Goal: Task Accomplishment & Management: Complete application form

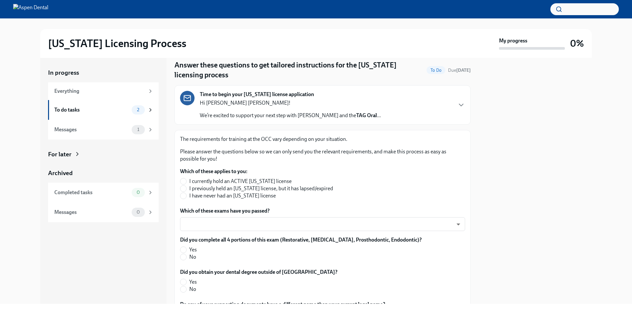
scroll to position [33, 0]
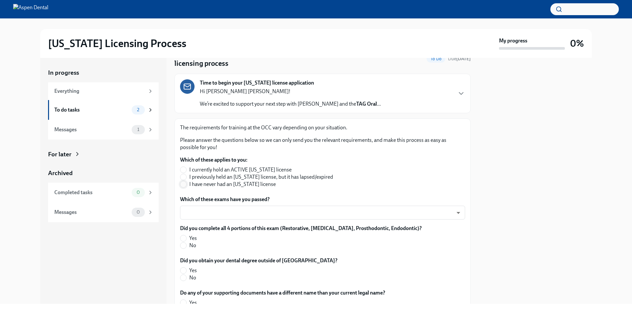
click at [186, 184] on input "I have never had an [US_STATE] license" at bounding box center [183, 184] width 6 height 6
radio input "true"
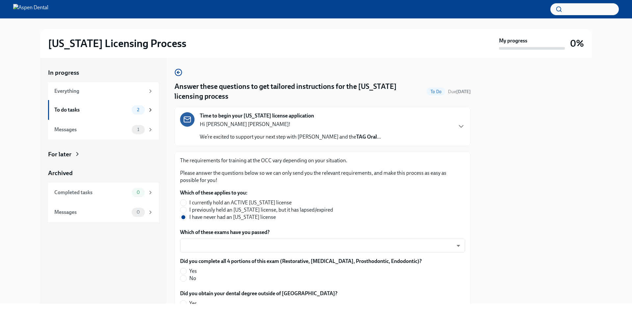
click at [263, 130] on div "Hi [PERSON_NAME] [PERSON_NAME]! We’re excited to support your next step with As…" at bounding box center [290, 131] width 181 height 20
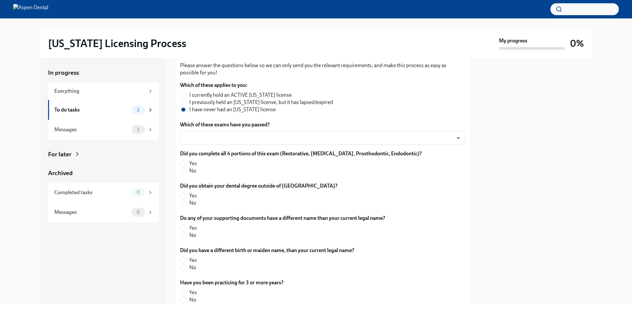
scroll to position [329, 0]
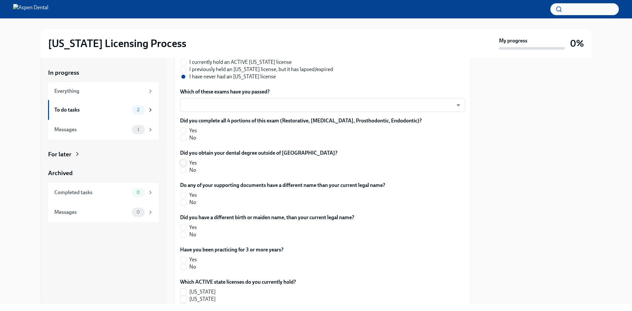
click at [183, 166] on input "Yes" at bounding box center [183, 163] width 6 height 6
radio input "true"
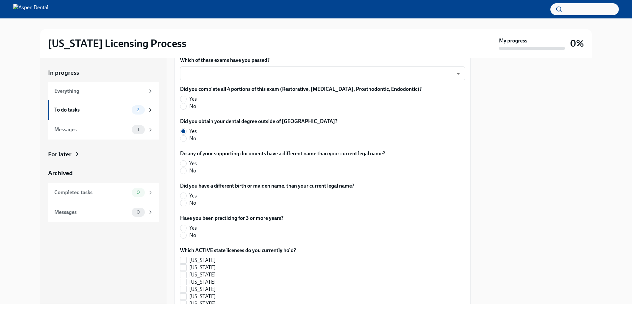
scroll to position [362, 0]
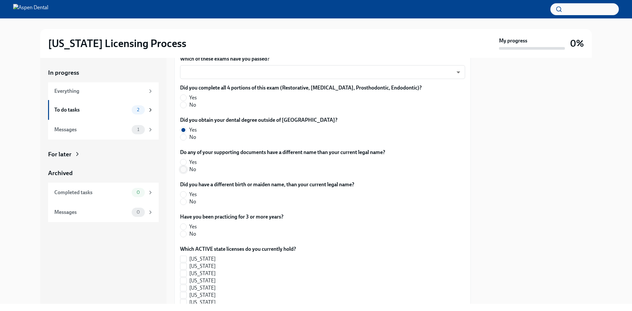
click at [182, 173] on input "No" at bounding box center [183, 170] width 6 height 6
radio input "true"
click at [211, 135] on body "[US_STATE] Licensing Process My progress 0% In progress Everything To do tasks …" at bounding box center [316, 155] width 632 height 311
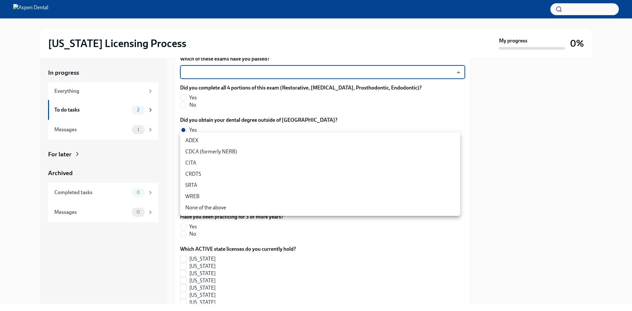
click at [219, 153] on li "CDCA (formerly NERB)" at bounding box center [320, 151] width 280 height 11
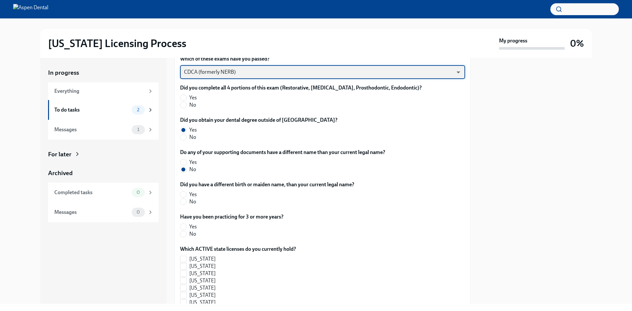
type input "nrE-1nMl1"
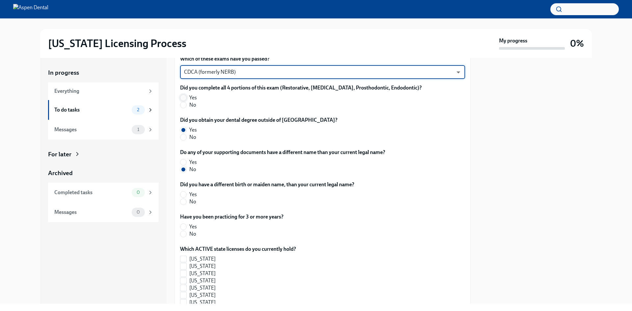
click at [186, 101] on input "Yes" at bounding box center [183, 98] width 6 height 6
radio input "true"
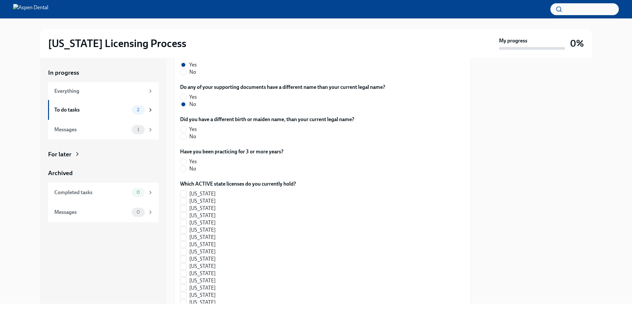
scroll to position [428, 0]
click at [183, 139] on input "No" at bounding box center [183, 136] width 6 height 6
radio input "true"
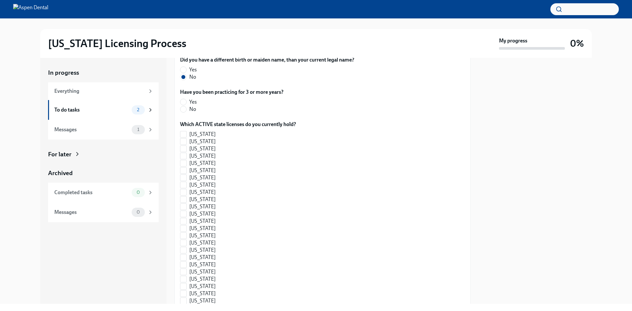
scroll to position [494, 0]
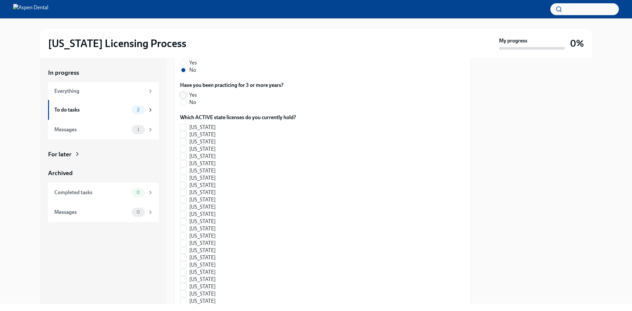
click at [184, 98] on input "Yes" at bounding box center [183, 95] width 6 height 6
radio input "true"
click at [187, 127] on label "[US_STATE]" at bounding box center [235, 123] width 111 height 7
click at [186, 126] on input "[US_STATE]" at bounding box center [183, 124] width 6 height 6
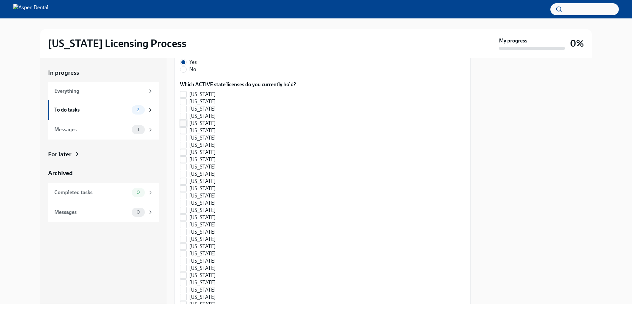
checkbox input "true"
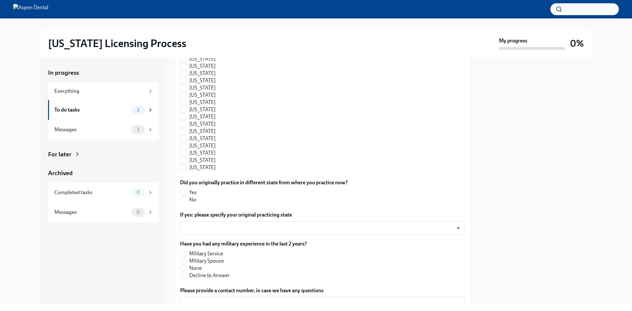
scroll to position [889, 0]
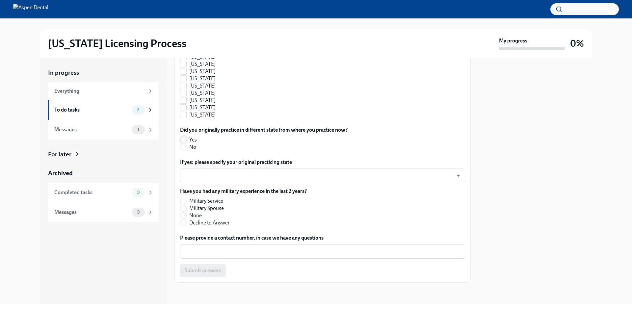
click at [185, 143] on input "Yes" at bounding box center [183, 140] width 6 height 6
radio input "true"
click at [226, 226] on body "[US_STATE] Licensing Process My progress 0% In progress Everything To do tasks …" at bounding box center [316, 155] width 632 height 311
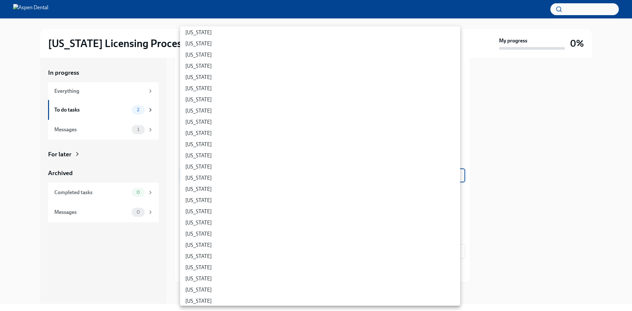
scroll to position [132, 0]
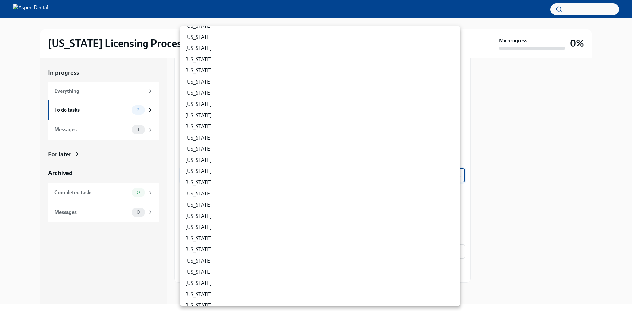
click at [200, 140] on li "[US_STATE]" at bounding box center [320, 137] width 280 height 11
type input "hAWqTp855"
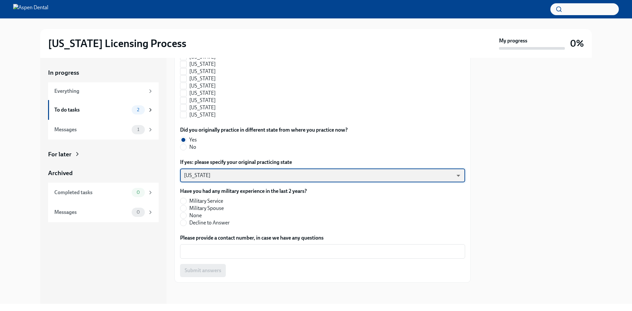
scroll to position [922, 0]
click at [184, 219] on input "None" at bounding box center [183, 216] width 6 height 6
radio input "true"
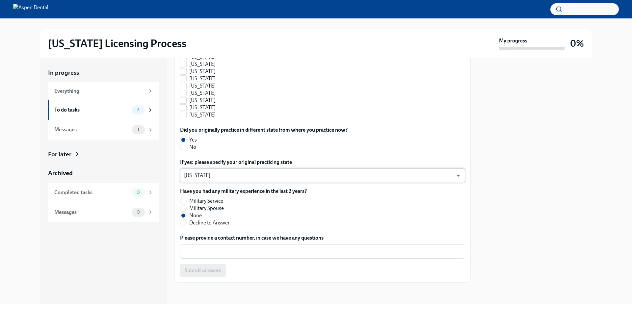
click at [238, 202] on body "[US_STATE] Licensing Process My progress 0% In progress Everything To do tasks …" at bounding box center [316, 155] width 632 height 311
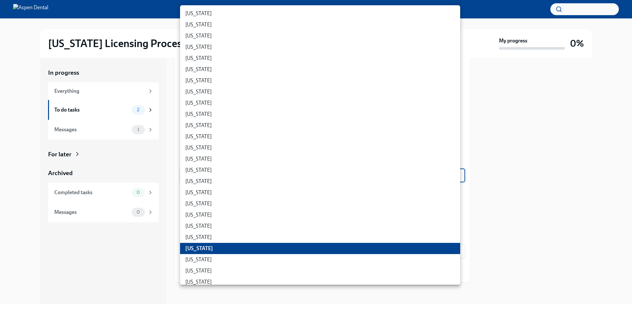
click at [161, 251] on div at bounding box center [316, 155] width 632 height 311
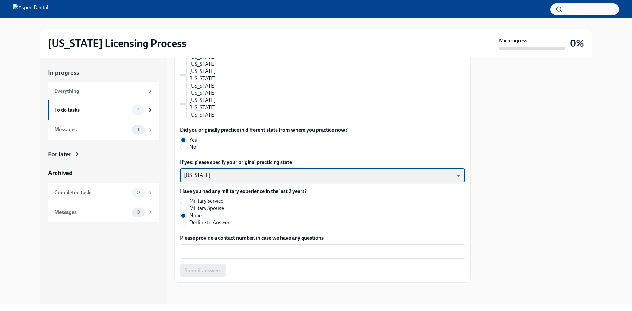
scroll to position [945, 0]
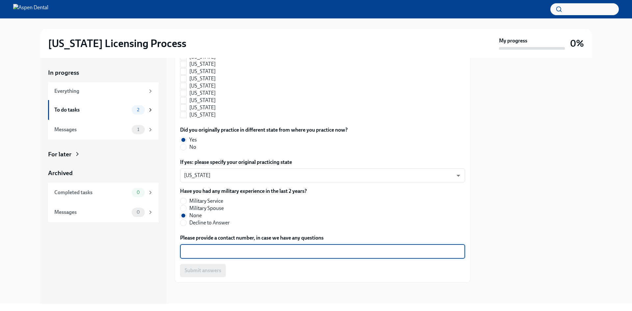
click at [256, 248] on textarea "Please provide a contact number, in case we have any questions" at bounding box center [322, 252] width 277 height 8
type textarea "2035125412"
click at [211, 273] on span "Submit answers" at bounding box center [203, 270] width 37 height 7
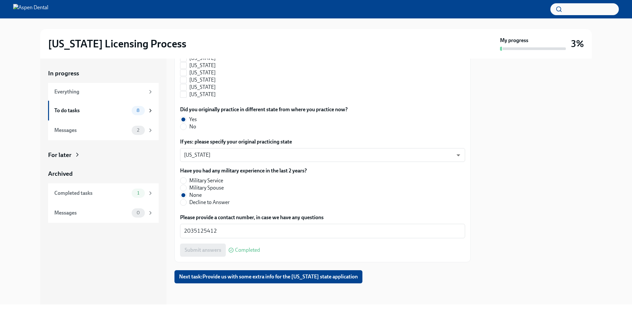
scroll to position [966, 0]
click at [306, 276] on span "Next task : Provide us with some extra info for the [US_STATE] state application" at bounding box center [268, 277] width 179 height 7
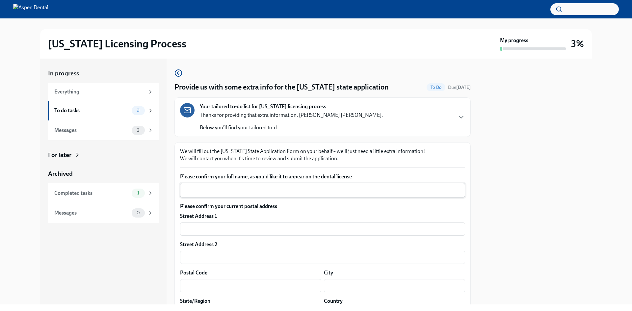
click at [246, 193] on textarea "Please confirm your full name, as you'd like it to appear on the dental license" at bounding box center [322, 190] width 277 height 8
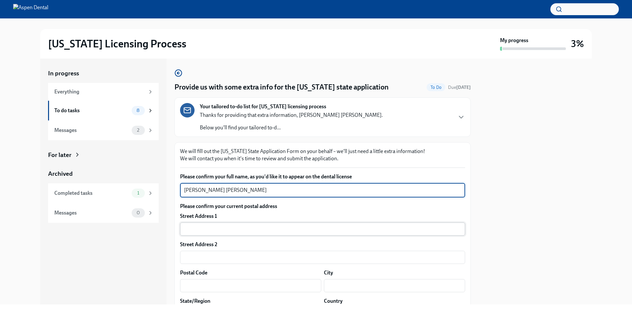
type textarea "[PERSON_NAME] [PERSON_NAME]"
click at [230, 232] on input "text" at bounding box center [322, 229] width 285 height 13
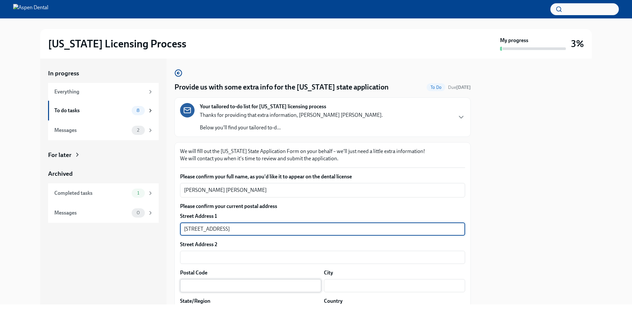
type input "[STREET_ADDRESS]"
click at [191, 289] on input "text" at bounding box center [250, 285] width 141 height 13
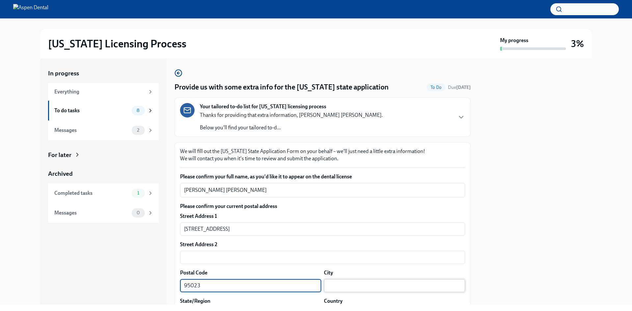
type input "95023"
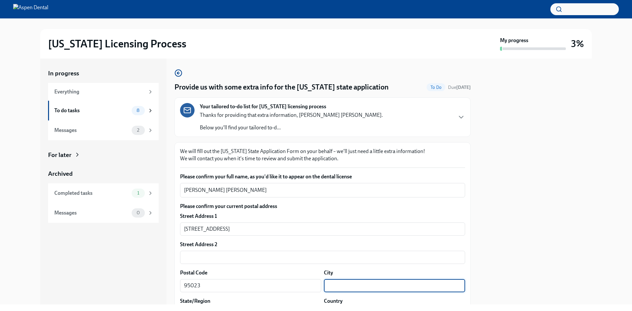
click at [355, 282] on input "text" at bounding box center [394, 285] width 141 height 13
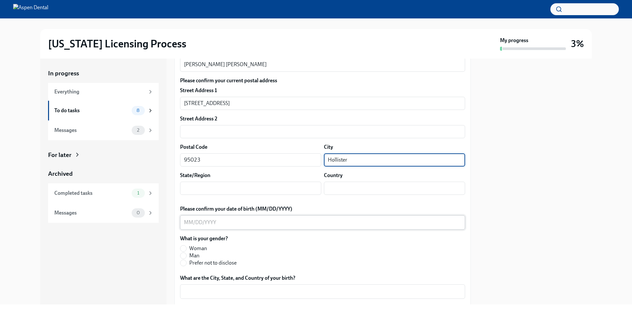
scroll to position [132, 0]
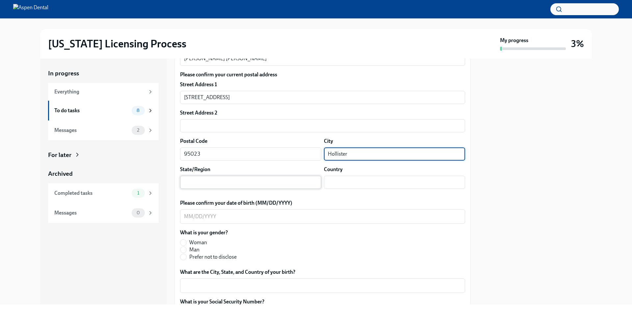
type input "Hollister"
click at [212, 182] on input "text" at bounding box center [250, 182] width 141 height 13
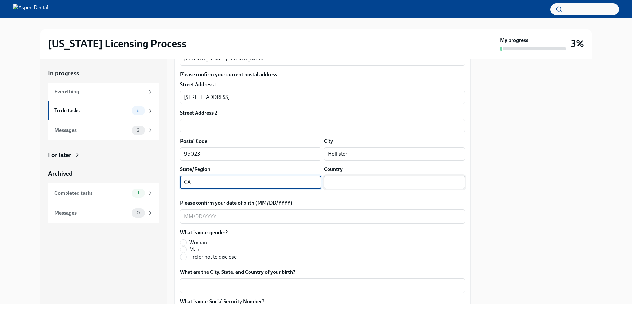
type input "CA"
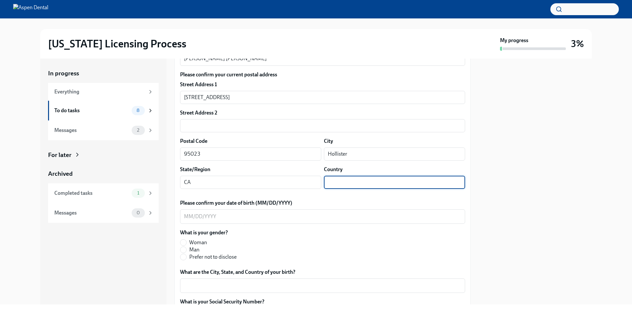
click at [334, 183] on input "text" at bounding box center [394, 182] width 141 height 13
type input "[GEOGRAPHIC_DATA]"
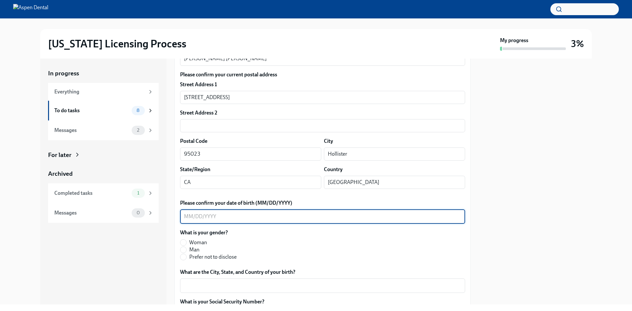
click at [304, 219] on textarea "Please confirm your date of birth (MM/DD/YYYY)" at bounding box center [322, 217] width 277 height 8
type textarea "[DATE]"
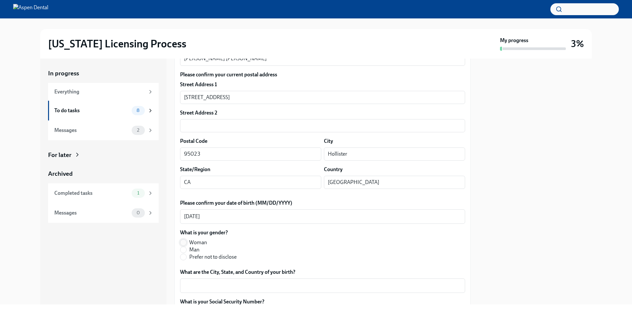
click at [185, 241] on input "Woman" at bounding box center [183, 243] width 6 height 6
radio input "true"
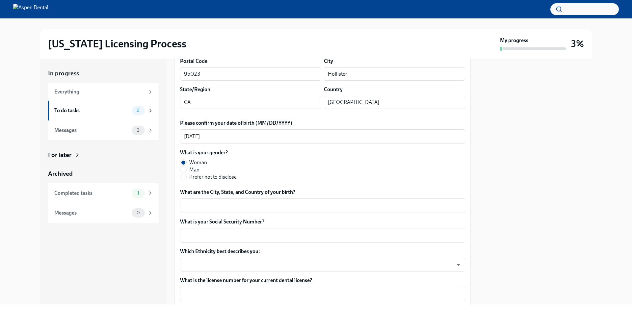
scroll to position [231, 0]
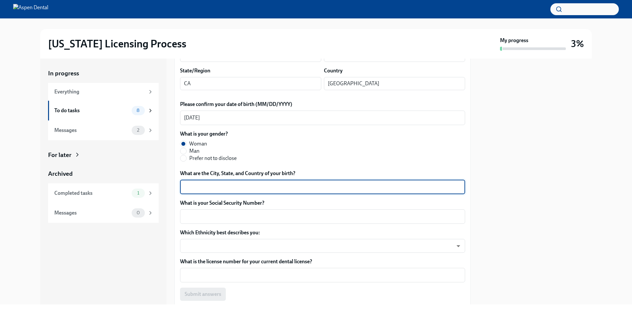
click at [228, 189] on textarea "What are the City, State, and Country of your birth?" at bounding box center [322, 187] width 277 height 8
type textarea "[GEOGRAPHIC_DATA],[GEOGRAPHIC_DATA]"
click at [216, 215] on textarea "What is your Social Security Number?" at bounding box center [322, 217] width 277 height 8
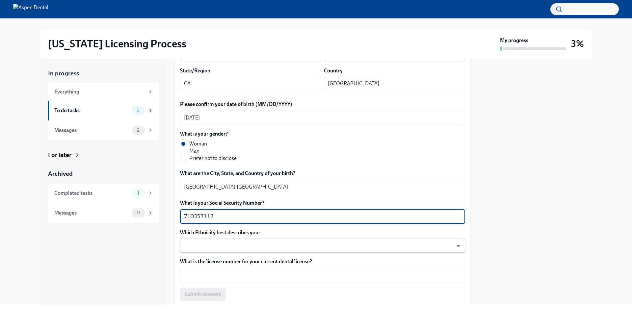
type textarea "710357117"
click at [206, 251] on body "[US_STATE] Licensing Process My progress 3% In progress Everything To do tasks …" at bounding box center [316, 155] width 632 height 311
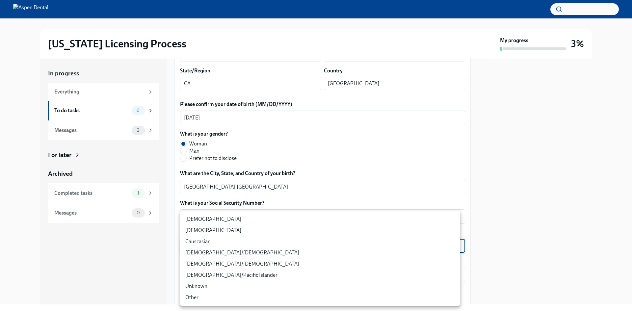
click at [209, 233] on li "[DEMOGRAPHIC_DATA]" at bounding box center [320, 230] width 280 height 11
type input "930Z9RFkx"
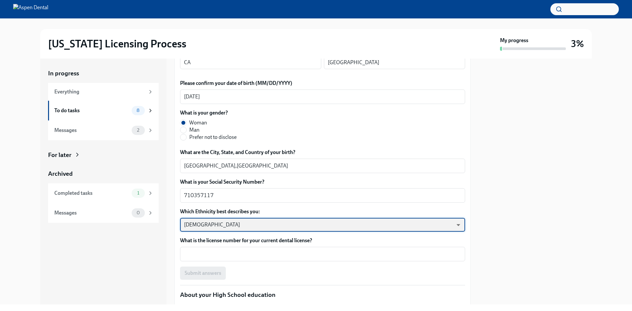
scroll to position [263, 0]
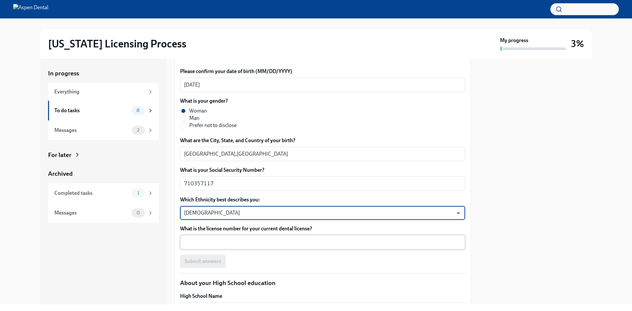
click at [213, 248] on div "x ​" at bounding box center [322, 242] width 285 height 14
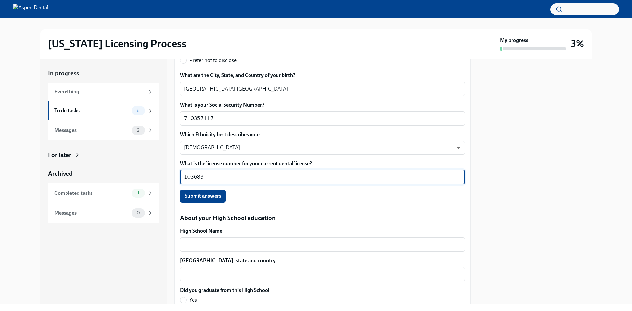
scroll to position [329, 0]
type textarea "103683"
click at [200, 198] on span "Submit answers" at bounding box center [203, 195] width 37 height 7
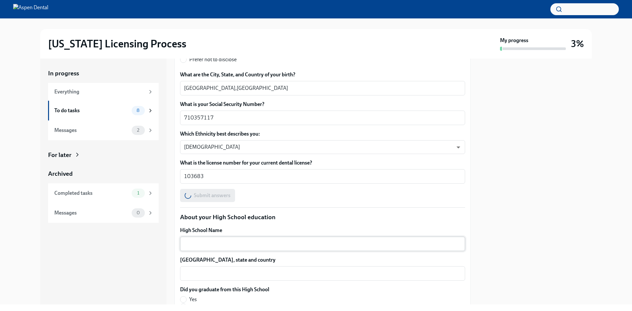
click at [267, 249] on div "x ​" at bounding box center [322, 244] width 285 height 14
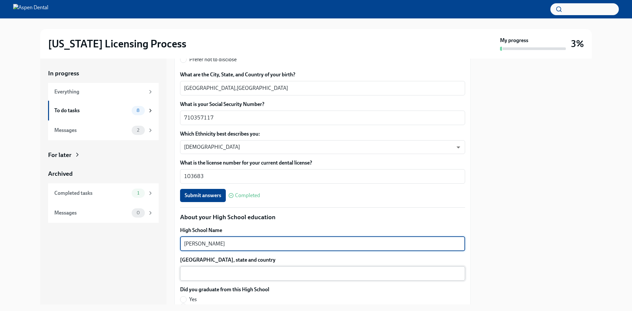
scroll to position [362, 0]
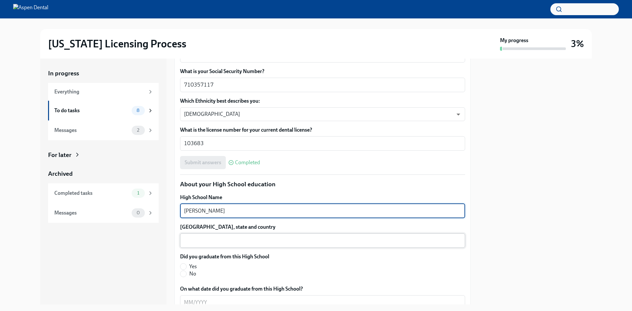
type textarea "[PERSON_NAME]"
click at [305, 242] on textarea "[GEOGRAPHIC_DATA], state and country" at bounding box center [322, 241] width 277 height 8
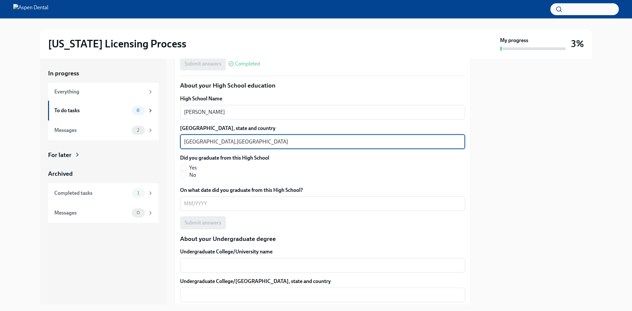
scroll to position [428, 0]
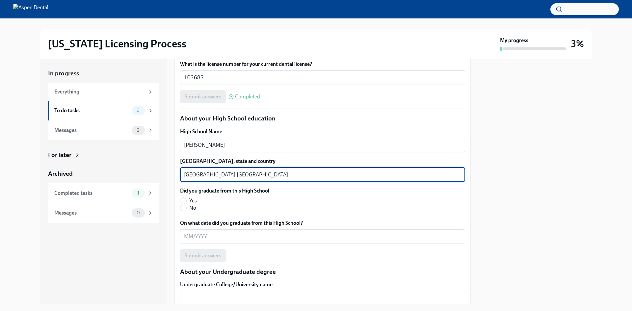
type textarea "[GEOGRAPHIC_DATA],[GEOGRAPHIC_DATA]"
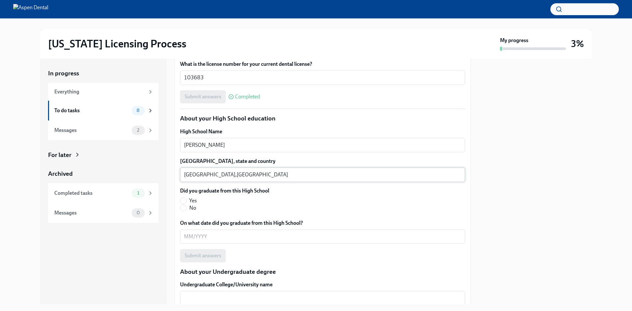
click at [183, 172] on div "[GEOGRAPHIC_DATA],[GEOGRAPHIC_DATA] x ​" at bounding box center [322, 175] width 285 height 14
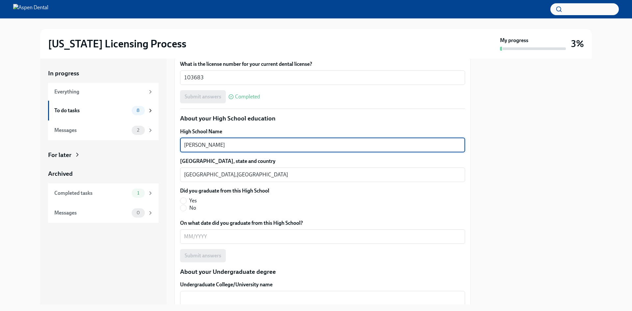
drag, startPoint x: 242, startPoint y: 149, endPoint x: 173, endPoint y: 147, distance: 68.5
click at [173, 147] on div "In progress Everything To do tasks 8 Messages 2 For later Archived Completed ta…" at bounding box center [316, 182] width 552 height 246
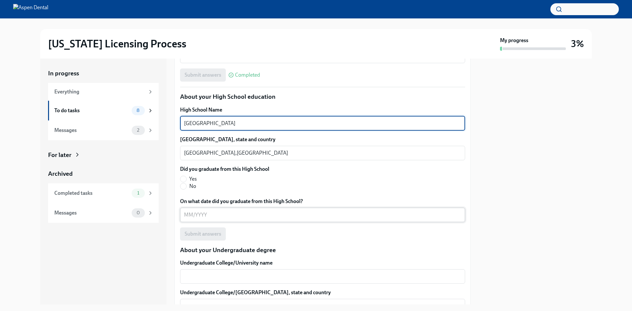
scroll to position [461, 0]
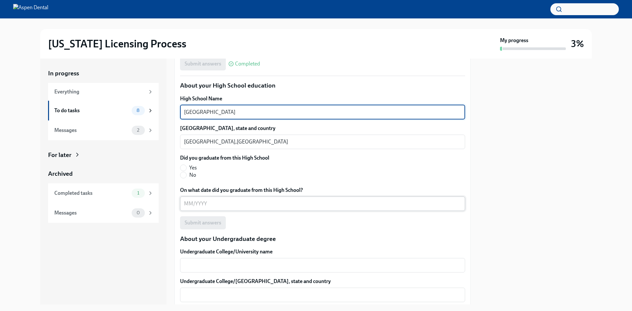
type textarea "[GEOGRAPHIC_DATA]"
click at [221, 206] on textarea "On what date did you graduate from this High School?" at bounding box center [322, 204] width 277 height 8
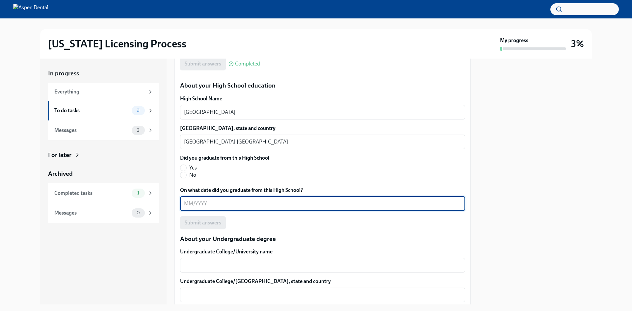
type textarea "7"
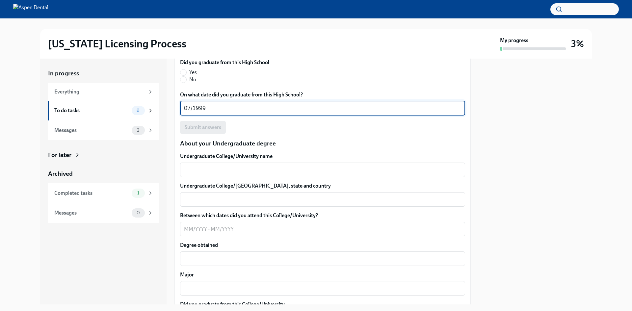
scroll to position [560, 0]
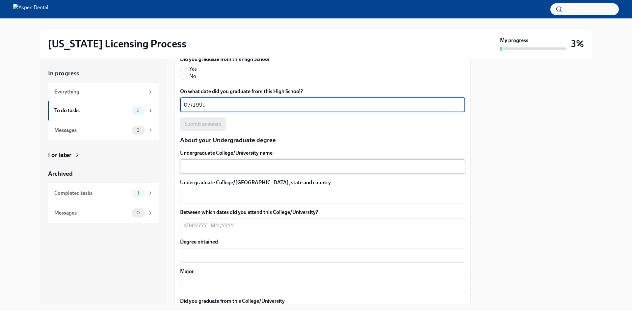
type textarea "07/1999"
click at [219, 170] on textarea "Undergraduate College/University name" at bounding box center [322, 167] width 277 height 8
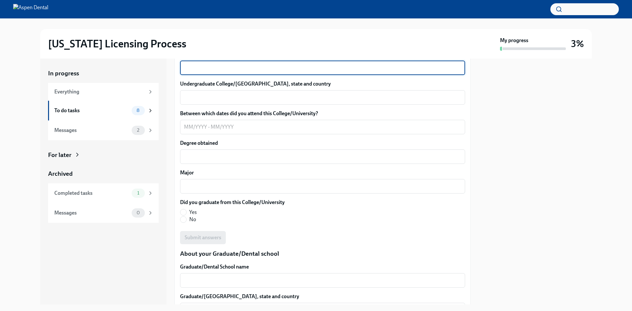
scroll to position [626, 0]
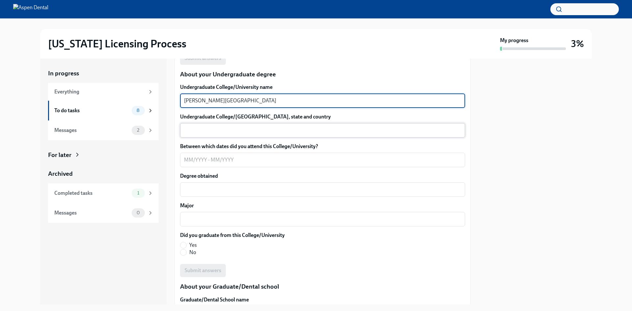
type textarea "[PERSON_NAME][GEOGRAPHIC_DATA]"
click at [199, 135] on div "x ​" at bounding box center [322, 130] width 285 height 14
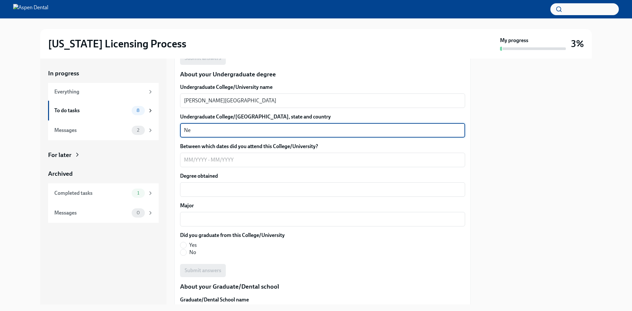
type textarea "N"
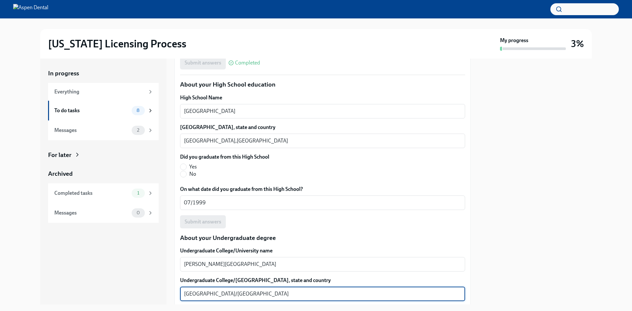
scroll to position [461, 0]
type textarea "[GEOGRAPHIC_DATA]/[GEOGRAPHIC_DATA]"
click at [216, 115] on textarea "[GEOGRAPHIC_DATA]" at bounding box center [322, 112] width 277 height 8
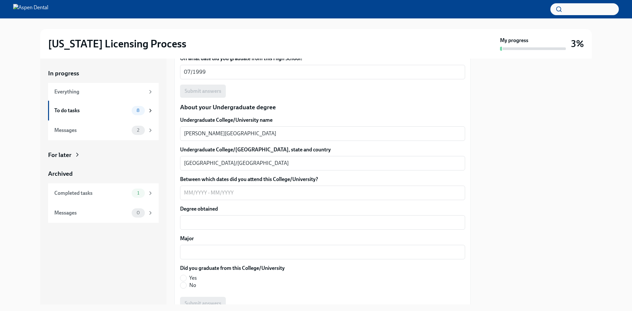
scroll to position [626, 0]
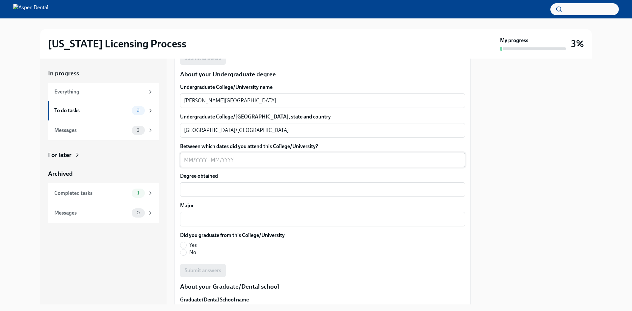
click at [227, 160] on textarea "Between which dates did you attend this College/University?" at bounding box center [322, 160] width 277 height 8
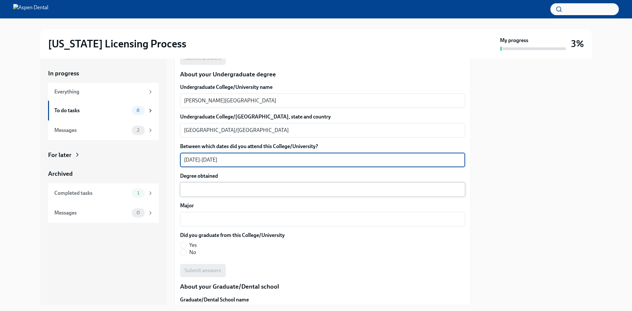
type textarea "[DATE]-[DATE]"
click at [237, 184] on div "x ​" at bounding box center [322, 189] width 285 height 14
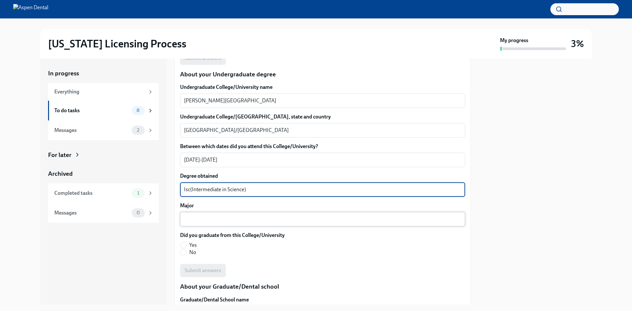
type textarea "Isc(Intermediate in Science)"
click at [207, 219] on textarea "Major" at bounding box center [322, 219] width 277 height 8
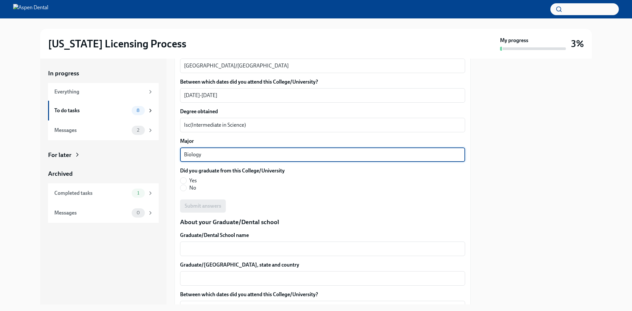
scroll to position [692, 0]
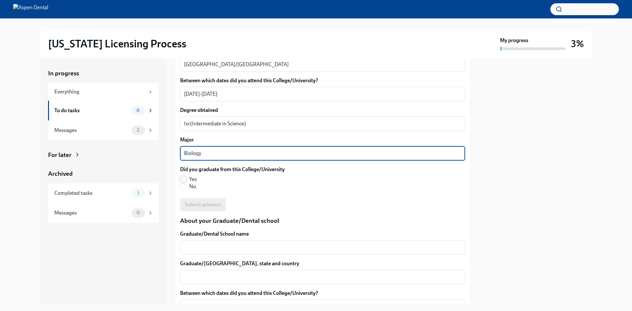
type textarea "Biology"
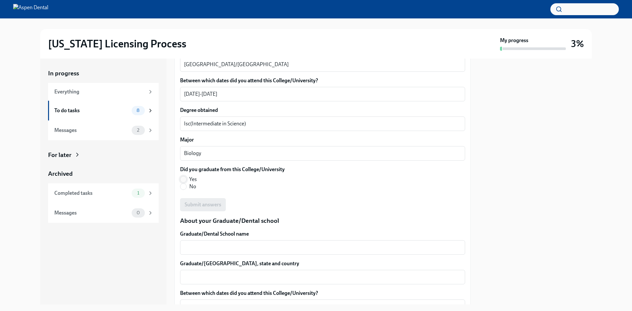
click at [183, 181] on input "Yes" at bounding box center [183, 180] width 6 height 6
radio input "true"
click at [217, 206] on span "Submit answers" at bounding box center [203, 205] width 37 height 7
click at [257, 253] on div "x ​" at bounding box center [322, 247] width 285 height 14
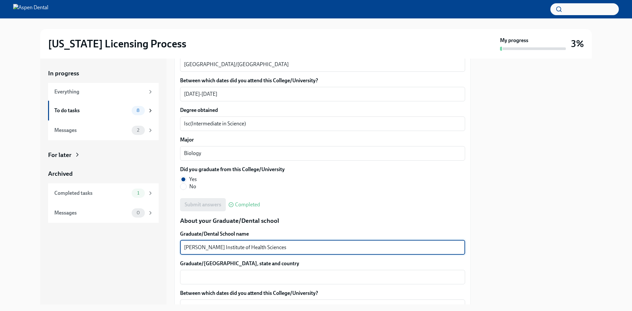
scroll to position [725, 0]
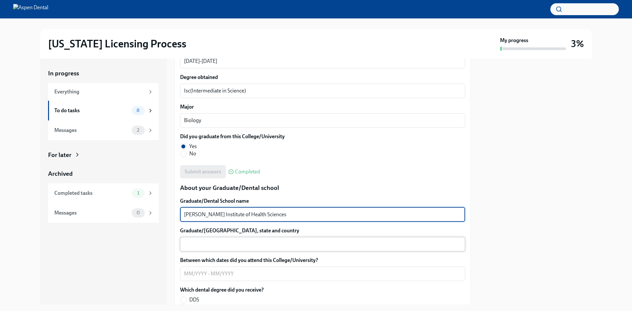
type textarea "[PERSON_NAME] Institute of Health Sciences"
click at [253, 240] on textarea "Graduate/[GEOGRAPHIC_DATA], state and country" at bounding box center [322, 244] width 277 height 8
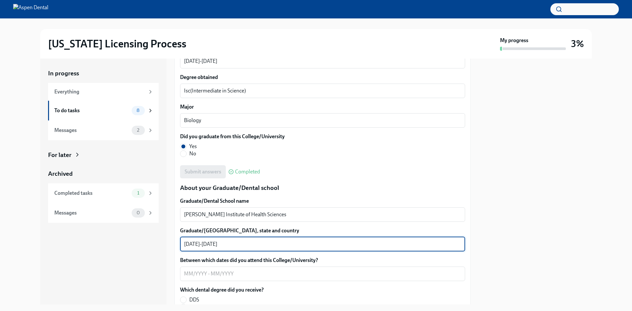
drag, startPoint x: 219, startPoint y: 246, endPoint x: 221, endPoint y: 254, distance: 8.7
click at [210, 242] on textarea "[DATE]-[DATE]" at bounding box center [322, 244] width 277 height 8
type textarea "[DATE]-[DATE]"
click at [219, 277] on textarea "Between which dates did you attend this College/University?" at bounding box center [322, 274] width 277 height 8
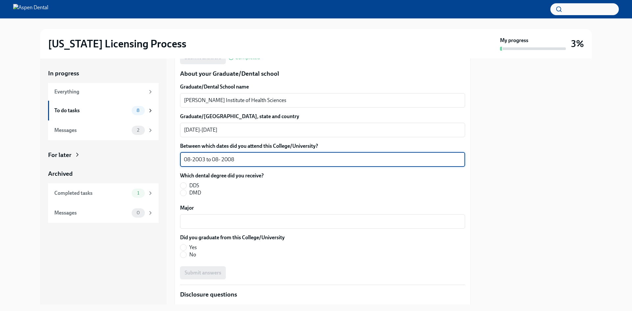
scroll to position [856, 0]
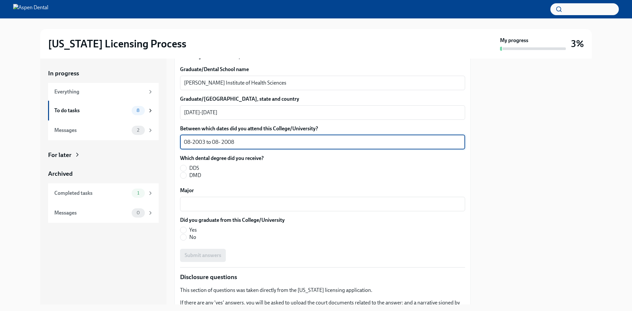
click at [217, 144] on textarea "08-2003 to 08- 2008" at bounding box center [322, 142] width 277 height 8
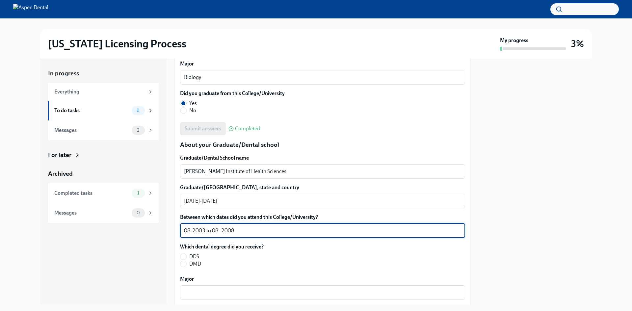
scroll to position [757, 0]
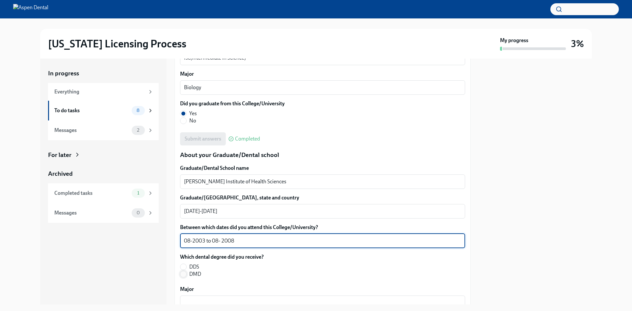
type textarea "08-2003 to 08- 2008"
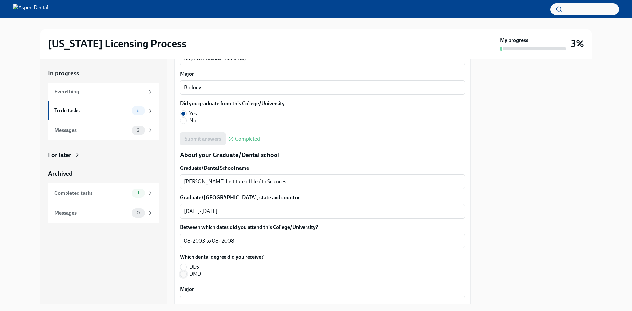
click at [183, 272] on input "DMD" at bounding box center [183, 274] width 6 height 6
radio input "true"
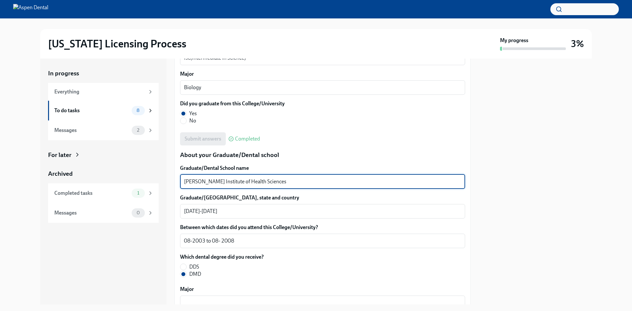
drag, startPoint x: 272, startPoint y: 182, endPoint x: 189, endPoint y: 184, distance: 82.3
click at [189, 184] on textarea "[PERSON_NAME] Institute of Health Sciences" at bounding box center [322, 182] width 277 height 8
type textarea "B"
type textarea "[GEOGRAPHIC_DATA]"
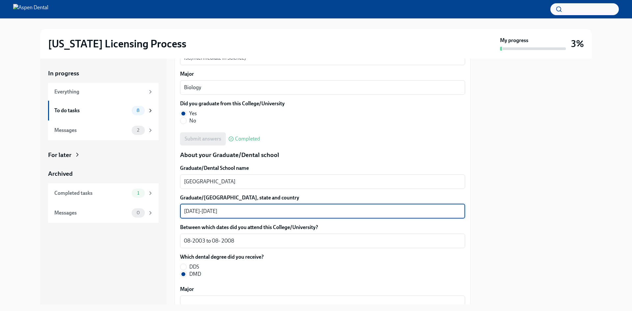
drag, startPoint x: 216, startPoint y: 213, endPoint x: 174, endPoint y: 208, distance: 41.8
click at [175, 208] on div "We will fill out the [US_STATE] State Application Form on your behalf – we'll j…" at bounding box center [323, 94] width 296 height 1418
type textarea "[DATE]-[DATE]"
drag, startPoint x: 218, startPoint y: 211, endPoint x: 172, endPoint y: 205, distance: 46.7
click at [173, 205] on div "In progress Everything To do tasks 8 Messages 2 For later Archived Completed ta…" at bounding box center [316, 182] width 552 height 246
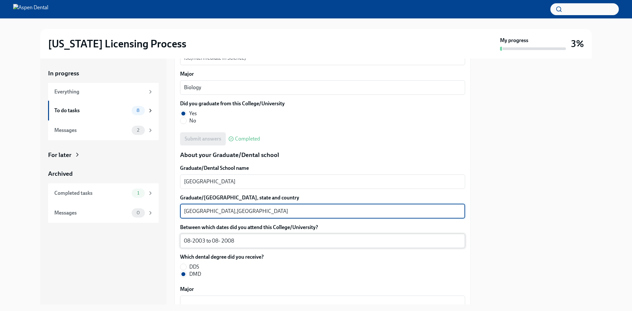
type textarea "[GEOGRAPHIC_DATA],[GEOGRAPHIC_DATA]"
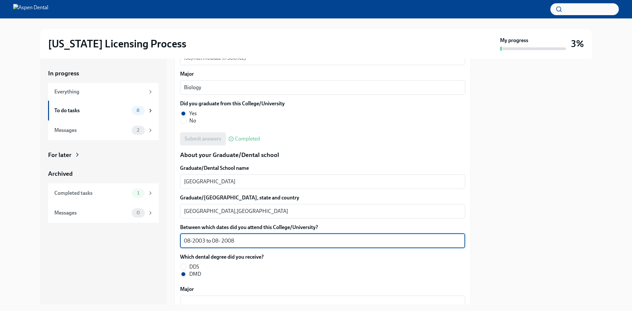
drag, startPoint x: 244, startPoint y: 245, endPoint x: 172, endPoint y: 237, distance: 72.8
click at [172, 237] on div "In progress Everything To do tasks 8 Messages 2 For later Archived Completed ta…" at bounding box center [316, 182] width 552 height 246
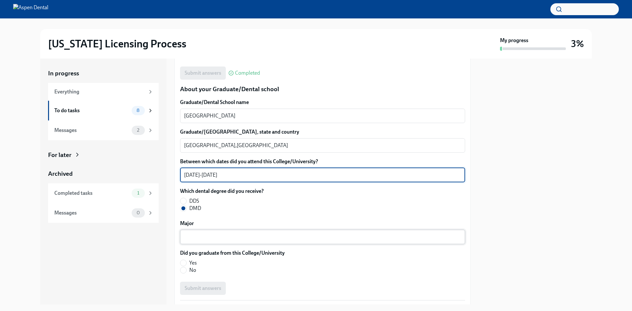
type textarea "[DATE]-[DATE]"
click at [189, 240] on textarea "Major" at bounding box center [322, 237] width 277 height 8
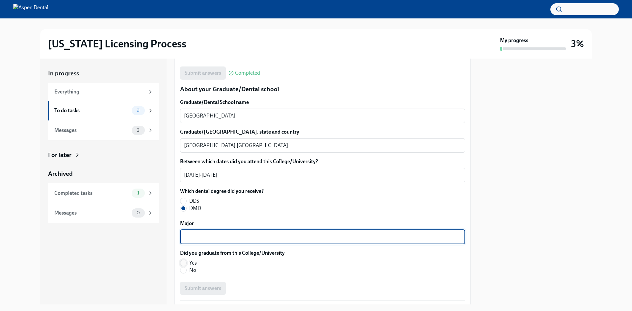
click at [182, 261] on input "Yes" at bounding box center [183, 263] width 6 height 6
radio input "true"
click at [200, 235] on textarea "Major" at bounding box center [322, 237] width 277 height 8
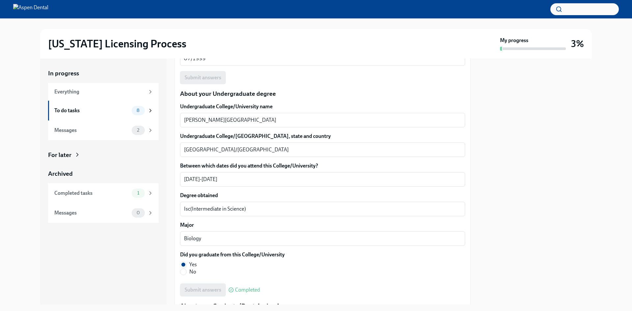
scroll to position [626, 0]
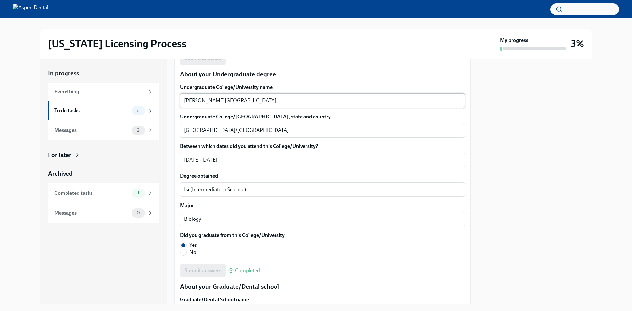
type textarea "Dental Sciences"
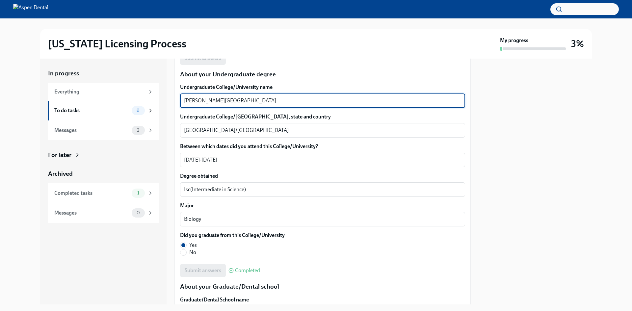
drag, startPoint x: 240, startPoint y: 102, endPoint x: 174, endPoint y: 96, distance: 66.8
click at [175, 96] on div "We will fill out the [US_STATE] State Application Form on your behalf – we'll j…" at bounding box center [323, 226] width 296 height 1418
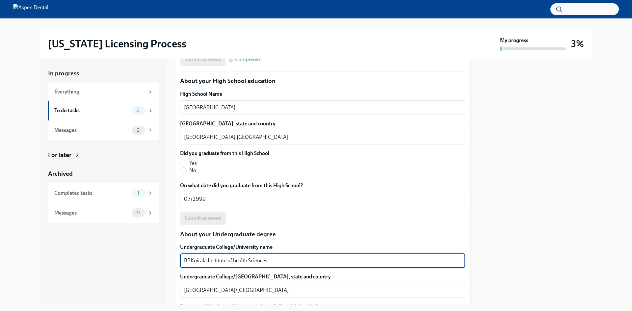
scroll to position [461, 0]
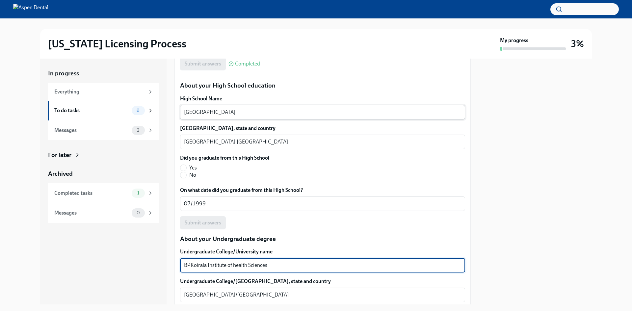
type textarea "BPKoirala Institute of health Sciences"
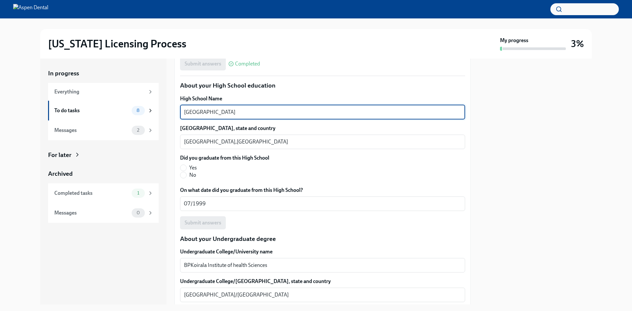
drag, startPoint x: 246, startPoint y: 111, endPoint x: 180, endPoint y: 102, distance: 66.5
click at [180, 103] on div "High School Name Galaxy Public High School x ​" at bounding box center [322, 107] width 285 height 24
type textarea "[PERSON_NAME][GEOGRAPHIC_DATA]"
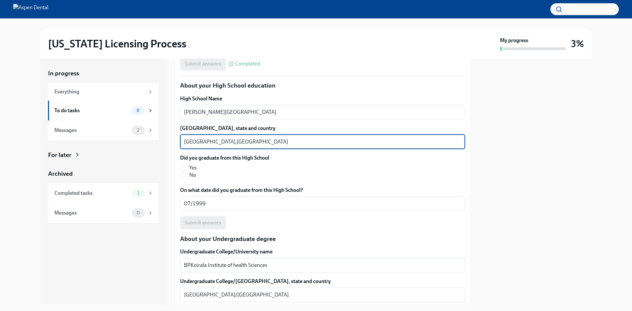
click at [212, 143] on textarea "[GEOGRAPHIC_DATA],[GEOGRAPHIC_DATA]" at bounding box center [322, 142] width 277 height 8
type textarea "[GEOGRAPHIC_DATA], [GEOGRAPHIC_DATA]"
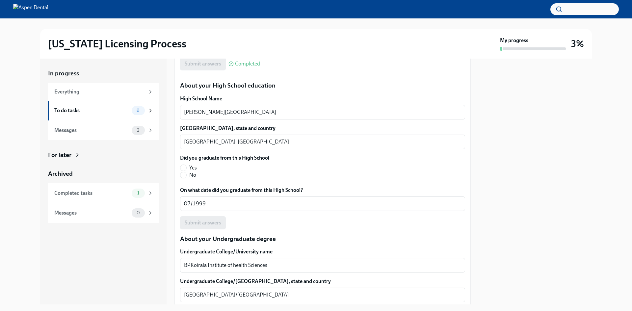
click at [181, 164] on label "Yes" at bounding box center [222, 167] width 84 height 7
click at [181, 165] on input "Yes" at bounding box center [183, 168] width 6 height 6
radio input "true"
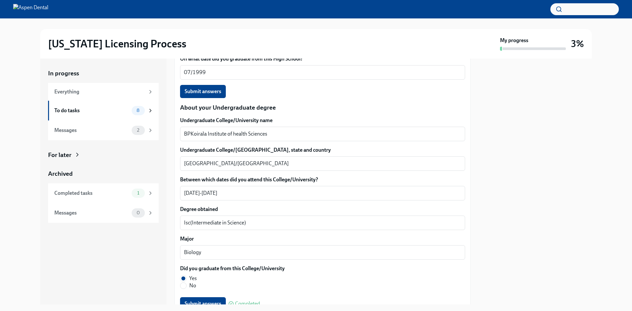
scroll to position [593, 0]
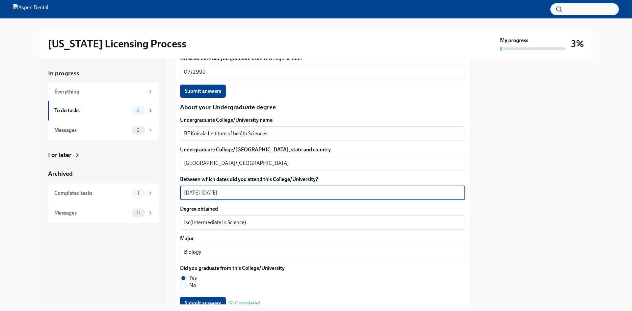
drag, startPoint x: 219, startPoint y: 195, endPoint x: 183, endPoint y: 192, distance: 35.4
click at [183, 192] on div "[DATE][PHONE_NUMBER][DATE] ​" at bounding box center [322, 193] width 285 height 14
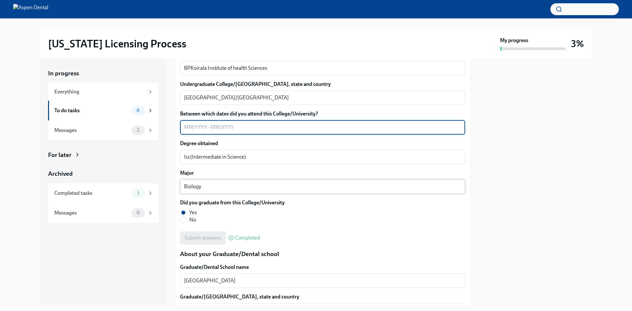
scroll to position [659, 0]
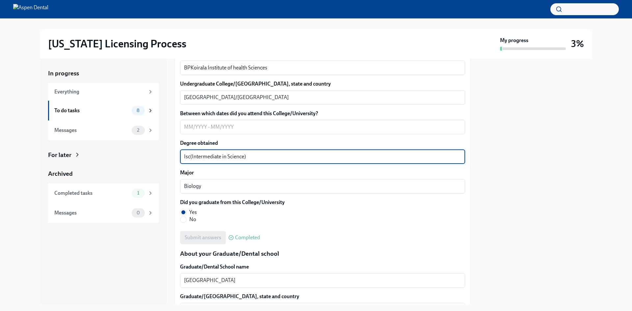
click at [249, 159] on textarea "Isc(Intermediate in Science)" at bounding box center [322, 157] width 277 height 8
drag, startPoint x: 252, startPoint y: 159, endPoint x: 178, endPoint y: 157, distance: 74.1
click at [178, 157] on div "We will fill out the [US_STATE] State Application Form on your behalf – we'll j…" at bounding box center [323, 193] width 296 height 1418
type textarea "Bachelor of Dental"
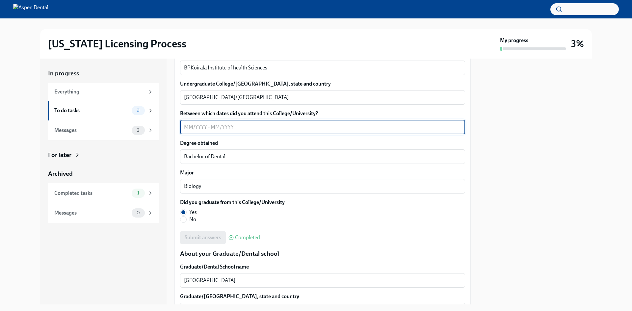
click at [246, 126] on textarea "Between which dates did you attend this College/University?" at bounding box center [322, 127] width 277 height 8
type textarea "[DATE]-[DATE]"
click at [245, 161] on textarea "Bachelor of Dental" at bounding box center [322, 157] width 277 height 8
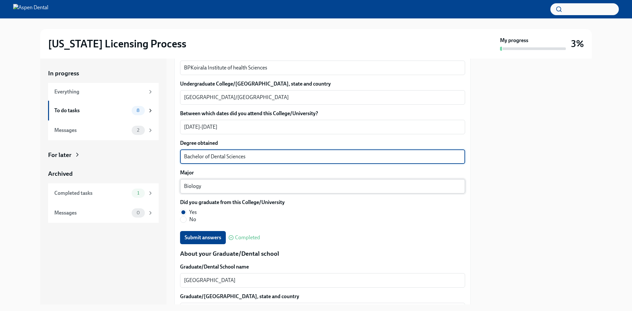
type textarea "Bachelor of Dental Sciences"
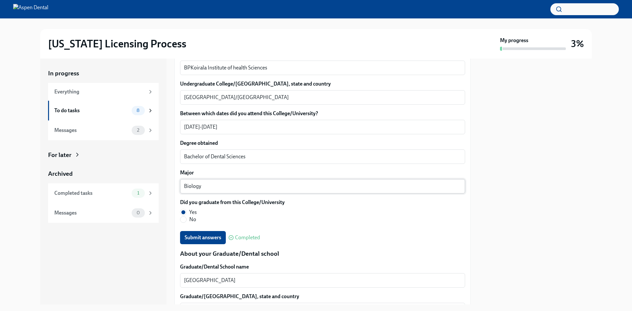
click at [253, 181] on div "Biology x ​" at bounding box center [322, 186] width 285 height 14
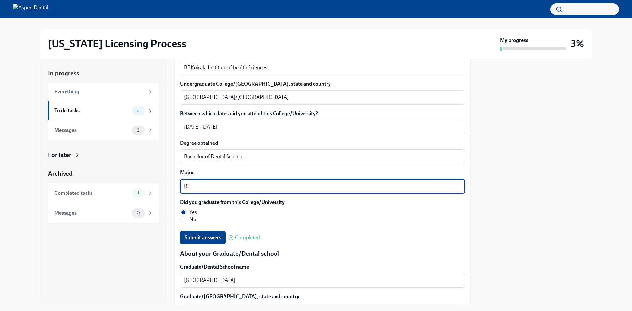
type textarea "B"
type textarea "Dental Sciences"
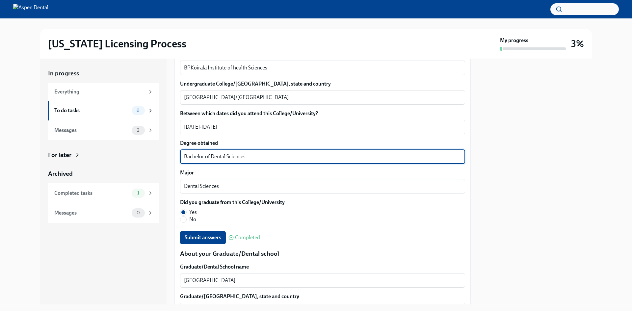
click at [246, 156] on textarea "Bachelor of Dental Sciences" at bounding box center [322, 157] width 277 height 8
type textarea "Bachelor of [MEDICAL_DATA]"
click at [239, 184] on textarea "Dental Sciences" at bounding box center [322, 186] width 277 height 8
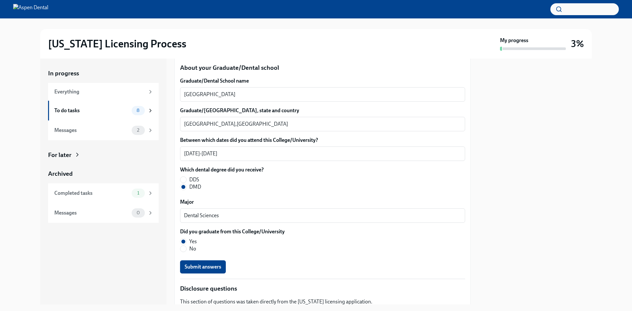
scroll to position [856, 0]
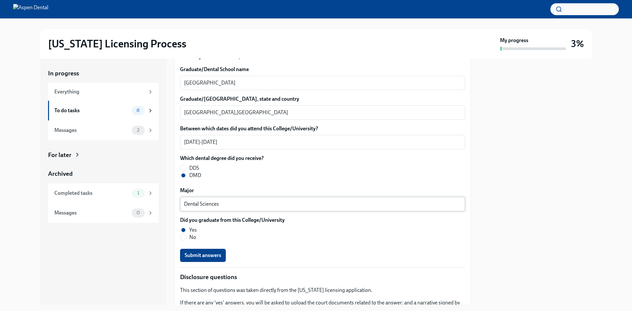
type textarea "Dental Sciences"
click at [257, 203] on textarea "Dental Sciences" at bounding box center [322, 204] width 277 height 8
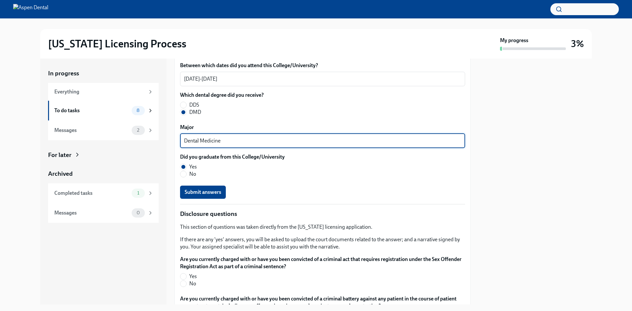
scroll to position [922, 0]
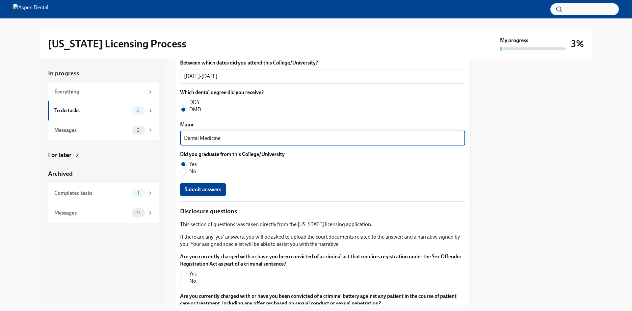
type textarea "Dental Medicine"
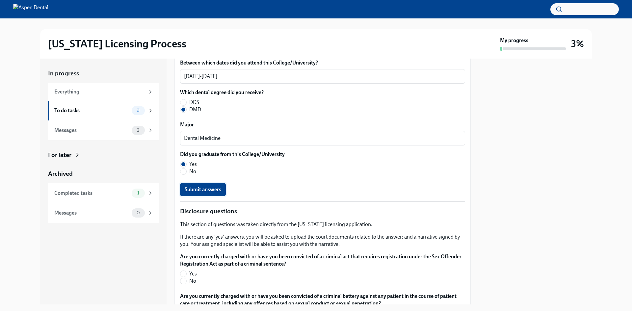
click at [195, 188] on span "Submit answers" at bounding box center [203, 189] width 37 height 7
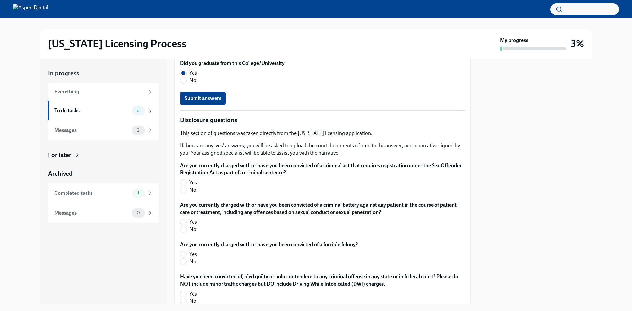
scroll to position [1021, 0]
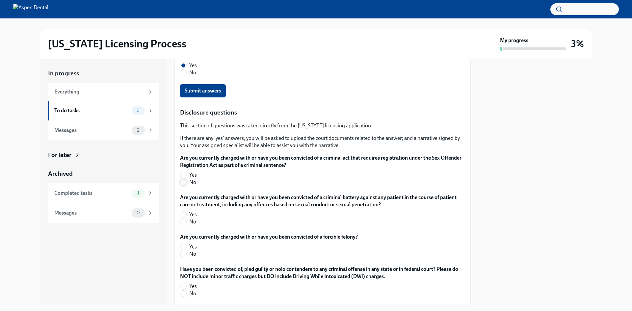
click at [184, 183] on input "No" at bounding box center [183, 182] width 6 height 6
radio input "true"
type textarea "[PERSON_NAME][GEOGRAPHIC_DATA]"
type textarea "[DATE]-[DATE]"
type textarea "Isc(Intermediate in Science)"
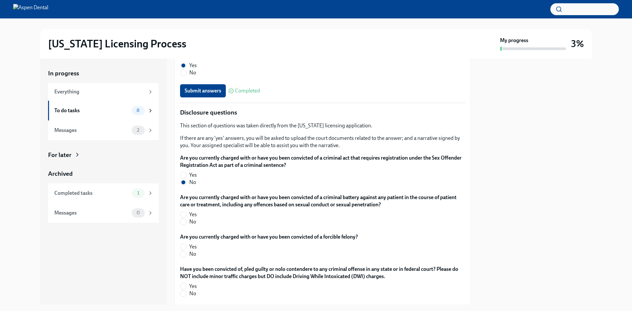
type textarea "Biology"
click at [181, 220] on input "No" at bounding box center [183, 222] width 6 height 6
radio input "true"
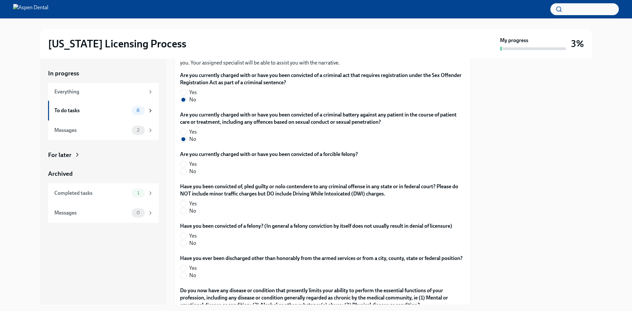
scroll to position [1120, 0]
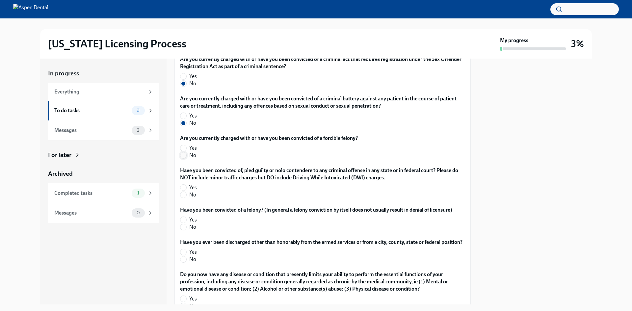
click at [182, 156] on input "No" at bounding box center [183, 155] width 6 height 6
radio input "true"
click at [183, 198] on input "No" at bounding box center [183, 195] width 6 height 6
radio input "true"
click at [183, 228] on input "No" at bounding box center [183, 227] width 6 height 6
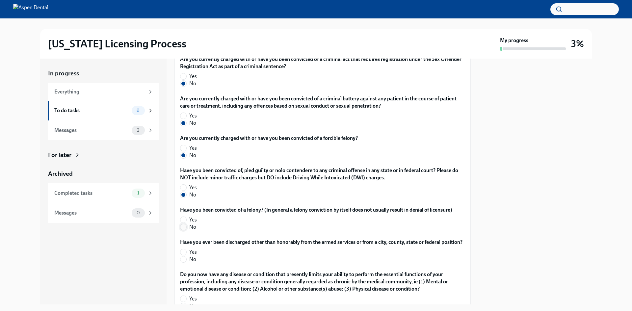
radio input "true"
click at [180, 263] on span at bounding box center [183, 259] width 7 height 7
click at [180, 262] on input "No" at bounding box center [183, 260] width 6 height 6
radio input "true"
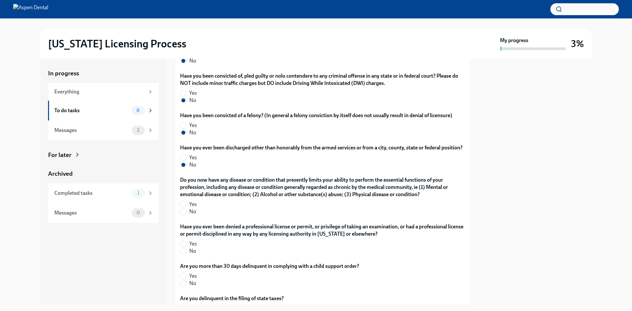
scroll to position [1251, 0]
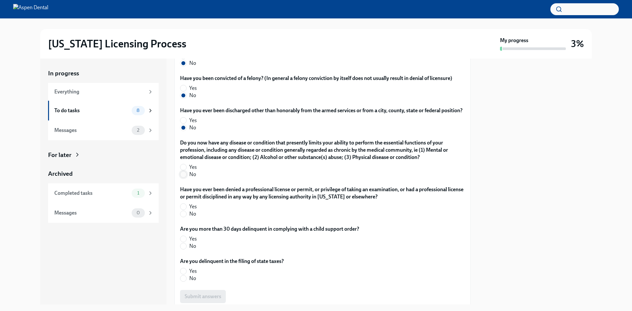
click at [182, 178] on input "No" at bounding box center [183, 175] width 6 height 6
radio input "true"
click at [183, 217] on input "No" at bounding box center [183, 214] width 6 height 6
radio input "true"
click at [184, 253] on div "Are you more than 30 days delinquent in complying with a child support order? Y…" at bounding box center [322, 239] width 285 height 27
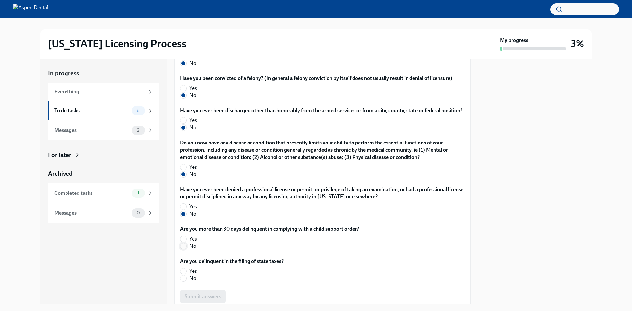
click at [184, 249] on input "No" at bounding box center [183, 246] width 6 height 6
radio input "true"
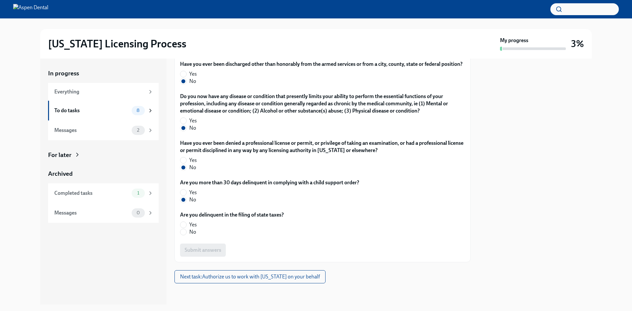
scroll to position [1305, 0]
click at [184, 235] on span at bounding box center [183, 232] width 7 height 7
click at [184, 235] on input "No" at bounding box center [183, 232] width 6 height 6
radio input "true"
click at [214, 254] on button "Submit answers" at bounding box center [203, 250] width 46 height 13
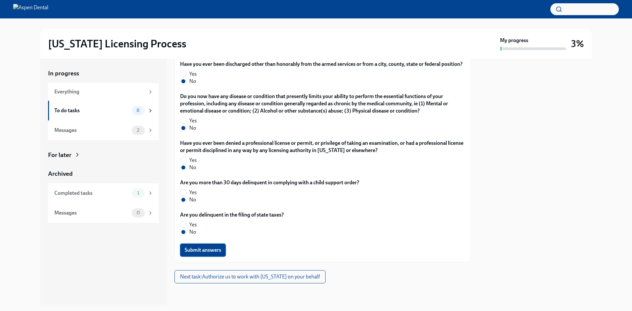
click at [221, 257] on button "Submit answers" at bounding box center [203, 250] width 46 height 13
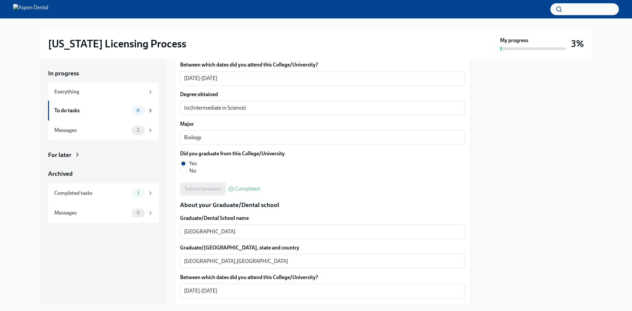
scroll to position [712, 0]
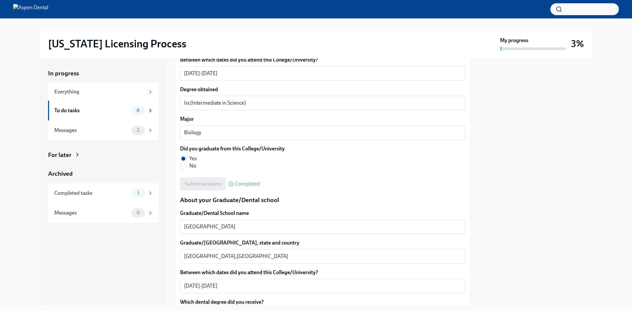
click at [544, 184] on div at bounding box center [535, 182] width 113 height 246
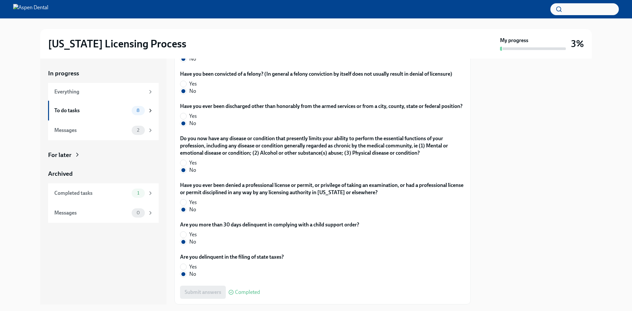
scroll to position [1305, 0]
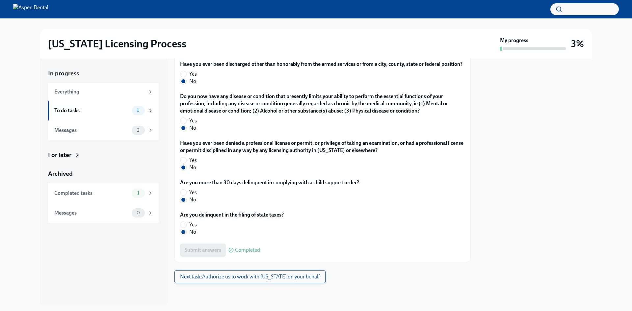
click at [277, 274] on span "Next task : Authorize us to work with [US_STATE] on your behalf" at bounding box center [250, 277] width 140 height 7
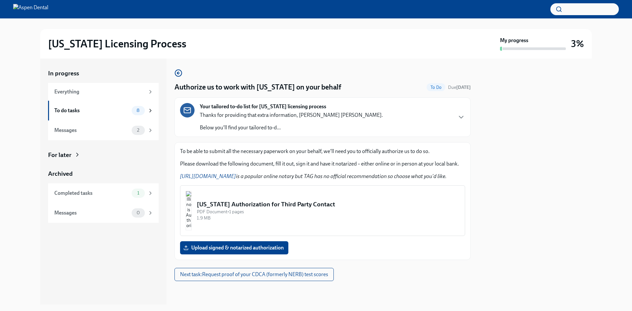
click at [253, 234] on button "[US_STATE] Authorization for Third Party Contact PDF Document • 1 pages 1.9 MB" at bounding box center [322, 210] width 285 height 51
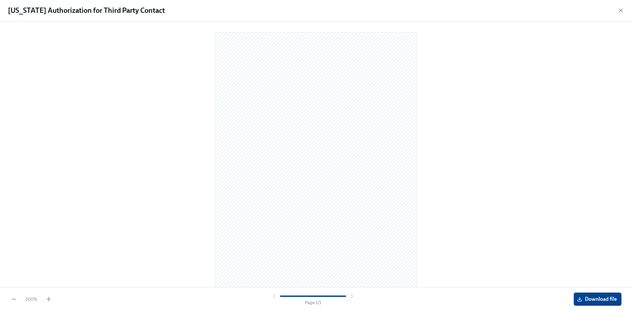
scroll to position [6, 0]
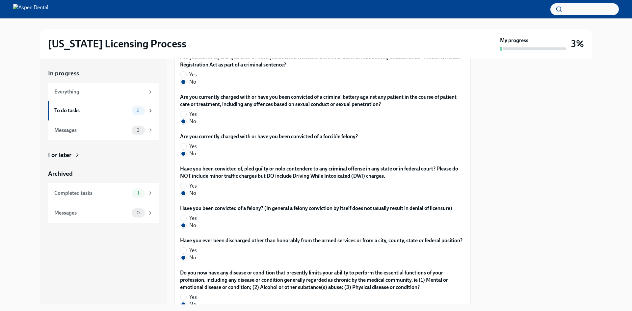
scroll to position [1305, 0]
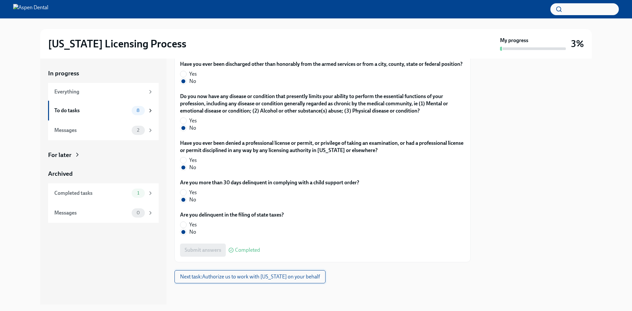
click at [268, 280] on span "Next task : Authorize us to work with [US_STATE] on your behalf" at bounding box center [250, 277] width 140 height 7
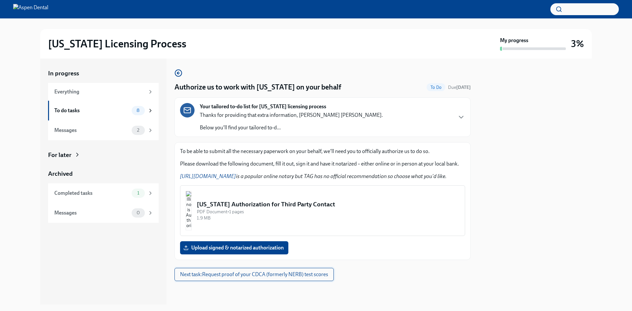
click at [298, 276] on span "Next task : Request proof of your CDCA (formerly NERB) test scores" at bounding box center [254, 274] width 148 height 7
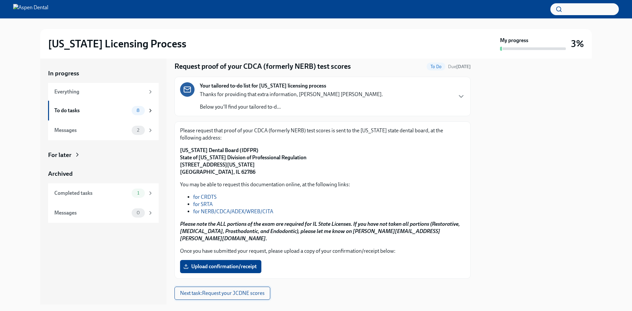
scroll to position [30, 0]
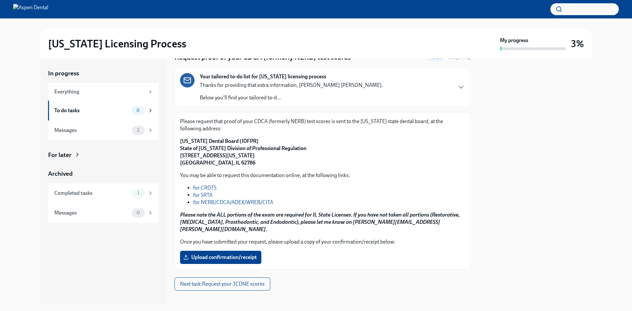
click at [219, 202] on link "for NERB/CDCA/ADEX/WREB/CITA" at bounding box center [233, 202] width 80 height 6
click at [457, 84] on icon "button" at bounding box center [461, 87] width 8 height 8
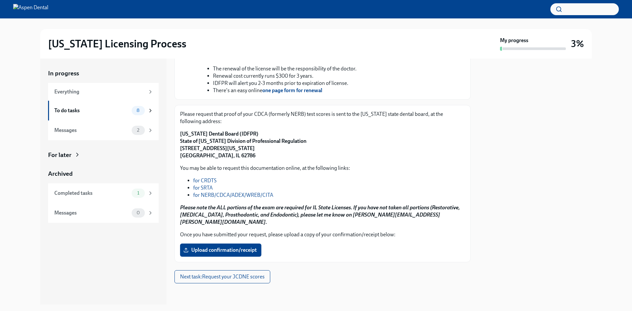
scroll to position [276, 0]
click at [143, 114] on div "8" at bounding box center [143, 110] width 22 height 9
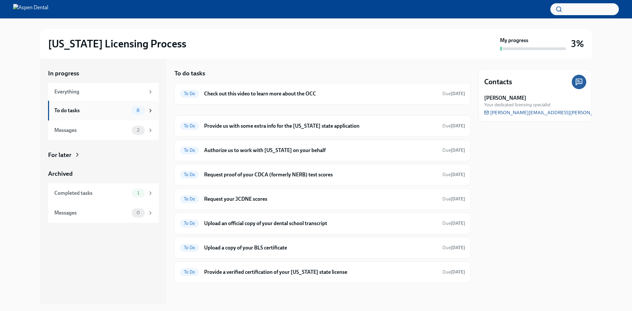
click at [140, 111] on span "8" at bounding box center [138, 110] width 11 height 5
